Goal: Task Accomplishment & Management: Manage account settings

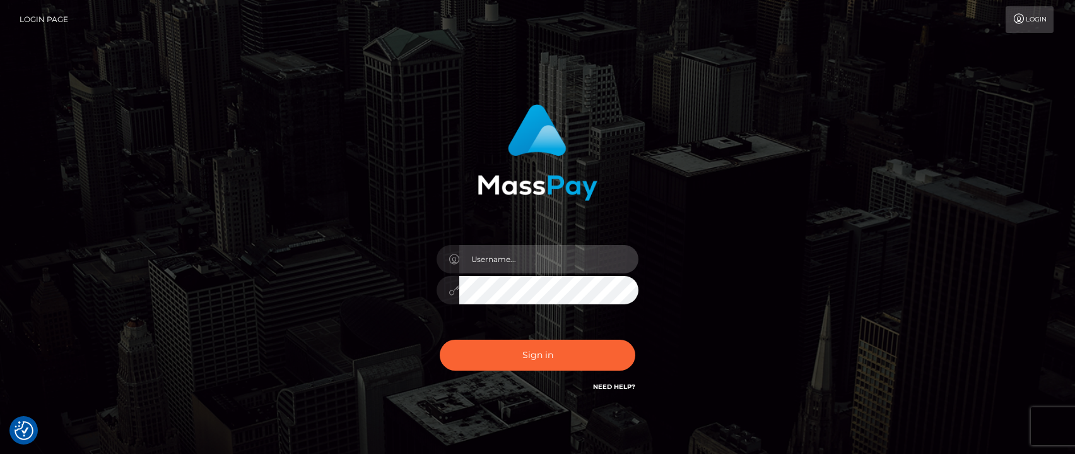
click at [533, 254] on input "text" at bounding box center [548, 259] width 179 height 28
type input "[PERSON_NAME].tilia"
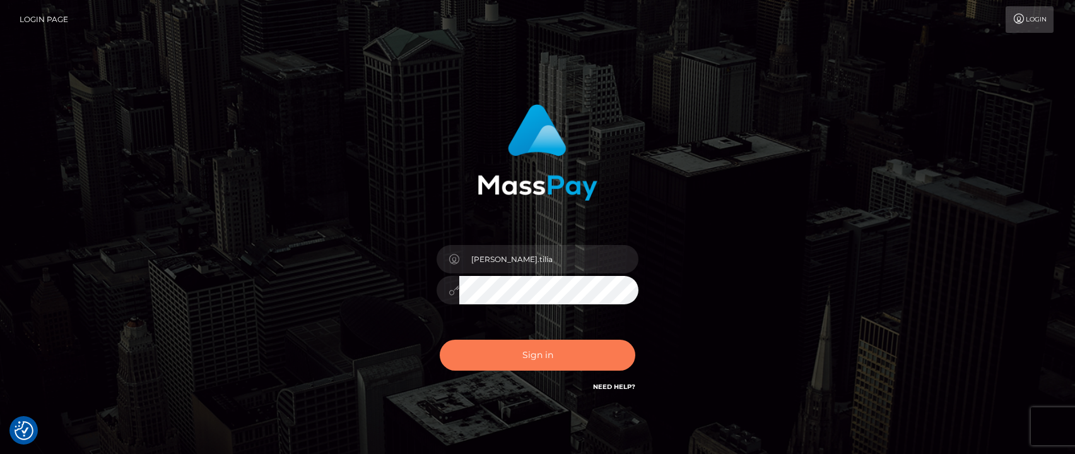
click at [526, 347] on button "Sign in" at bounding box center [538, 354] width 196 height 31
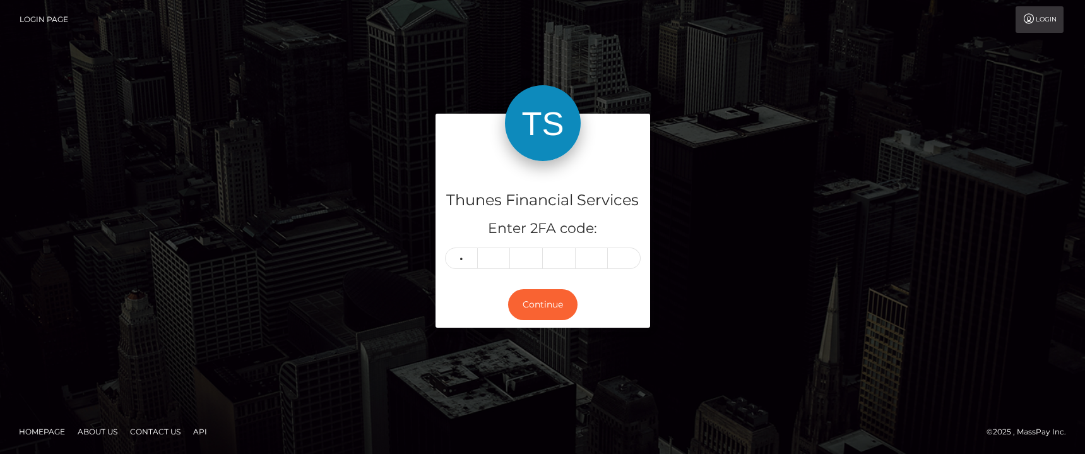
type input "8"
type input "9"
type input "5"
type input "8"
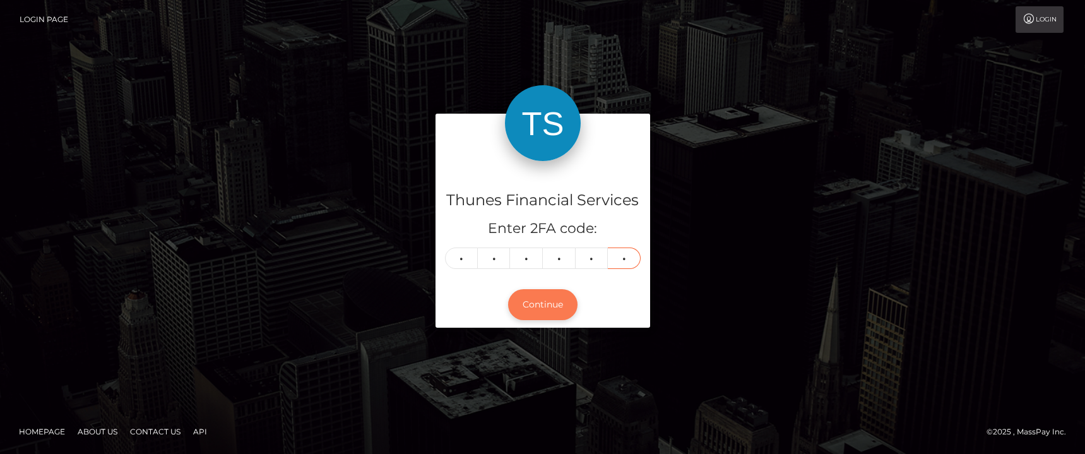
type input "4"
click at [533, 312] on button "Continue" at bounding box center [542, 304] width 69 height 31
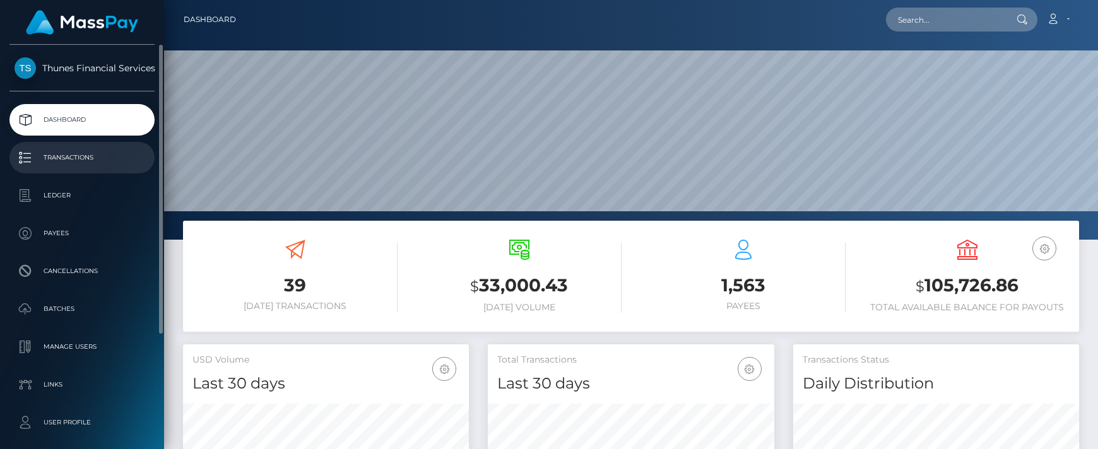
click at [68, 162] on p "Transactions" at bounding box center [82, 157] width 135 height 19
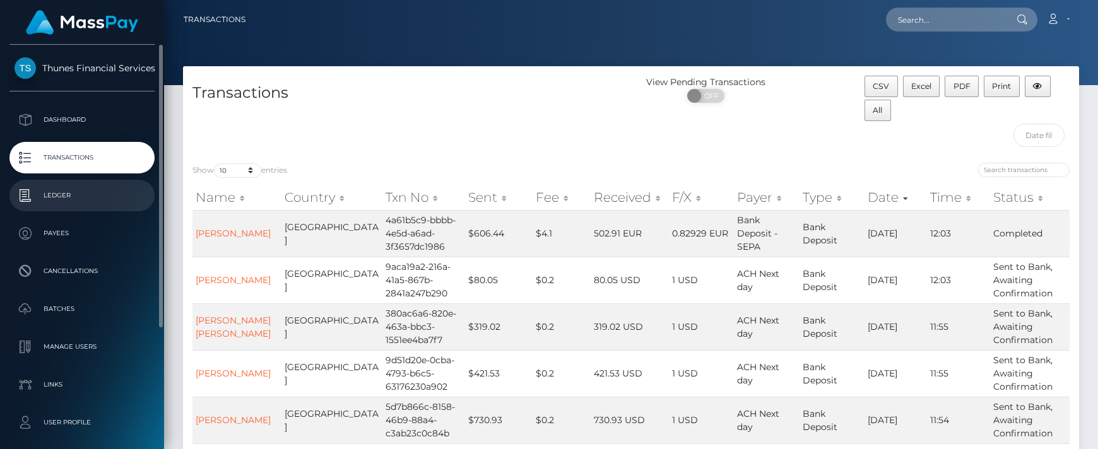
click at [62, 198] on p "Ledger" at bounding box center [82, 195] width 135 height 19
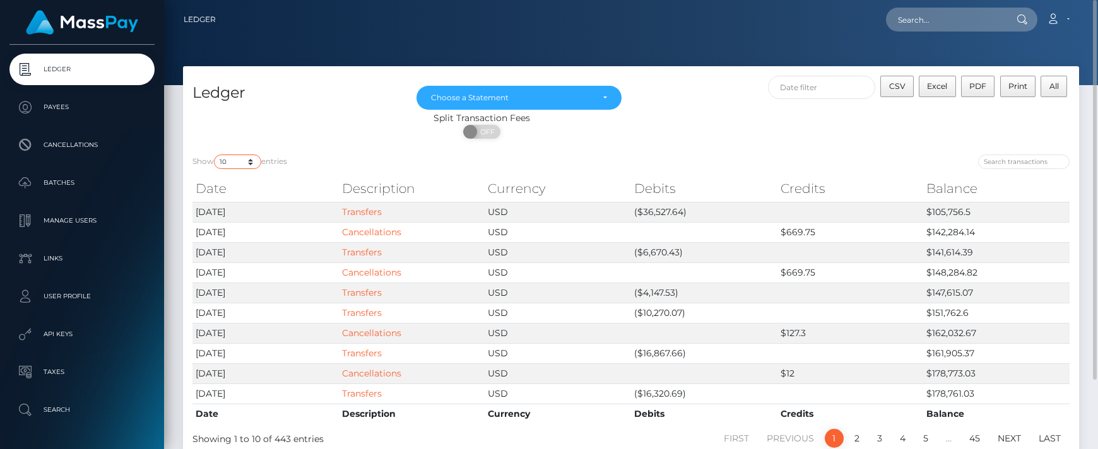
click at [223, 159] on select "10 25 50 100 250" at bounding box center [237, 162] width 47 height 15
select select "50"
click at [215, 155] on select "10 25 50 100 250" at bounding box center [237, 162] width 47 height 15
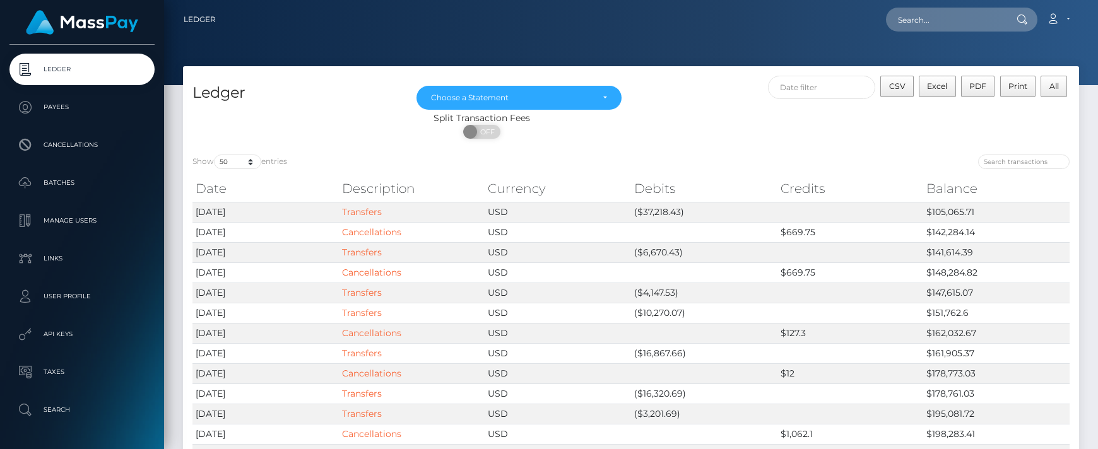
click at [70, 32] on img at bounding box center [82, 22] width 112 height 25
